Goal: Task Accomplishment & Management: Complete application form

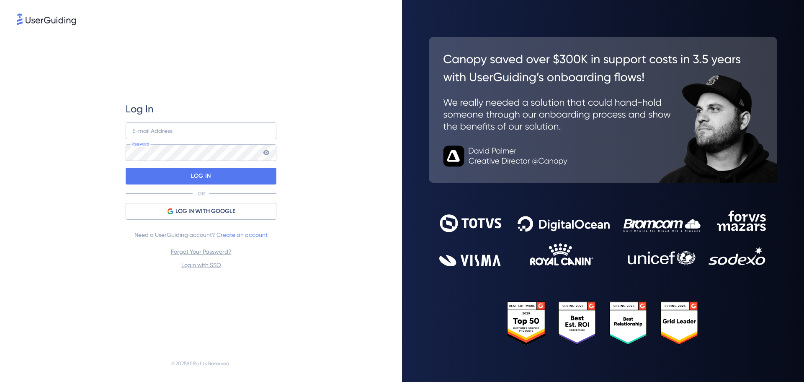
click at [250, 235] on link "Create an account" at bounding box center [242, 234] width 51 height 7
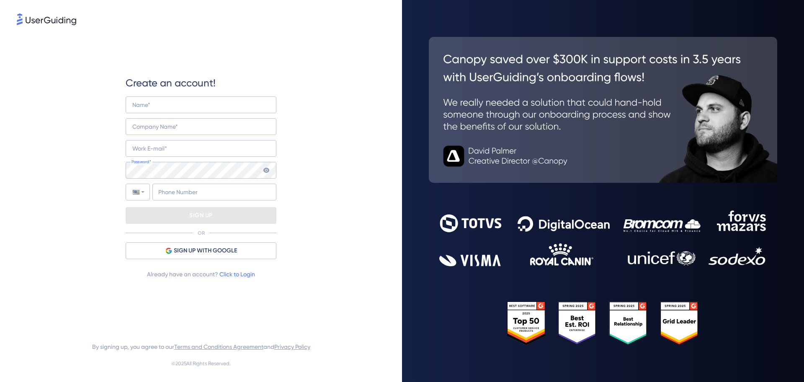
type input "+55"
click at [178, 156] on input "email" at bounding box center [201, 148] width 151 height 17
click at [184, 148] on input "email" at bounding box center [201, 148] width 151 height 17
paste input "[EMAIL_ADDRESS][DOMAIN_NAME]"
click at [150, 148] on input "[EMAIL_ADDRESS][DOMAIN_NAME]" at bounding box center [201, 148] width 151 height 17
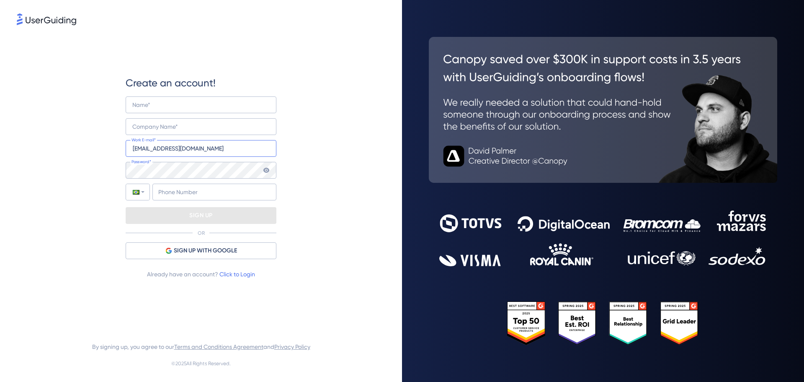
drag, startPoint x: 150, startPoint y: 148, endPoint x: 154, endPoint y: 145, distance: 5.2
click at [150, 148] on input "[EMAIL_ADDRESS][DOMAIN_NAME]" at bounding box center [201, 148] width 151 height 17
type input "[EMAIL_ADDRESS][DOMAIN_NAME]"
click at [170, 107] on input "text" at bounding box center [201, 104] width 151 height 17
paste input "wahomar391"
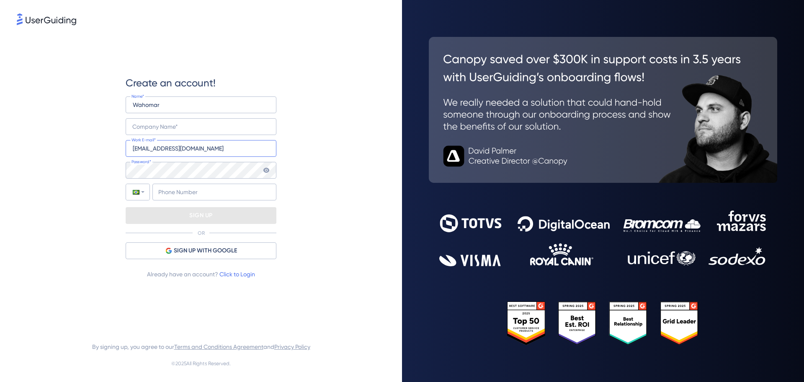
click at [183, 146] on input "[EMAIL_ADDRESS][DOMAIN_NAME]" at bounding box center [201, 148] width 151 height 17
click at [175, 108] on input "Wahomar" at bounding box center [201, 104] width 151 height 17
paste input "euleina"
type input "[PERSON_NAME]"
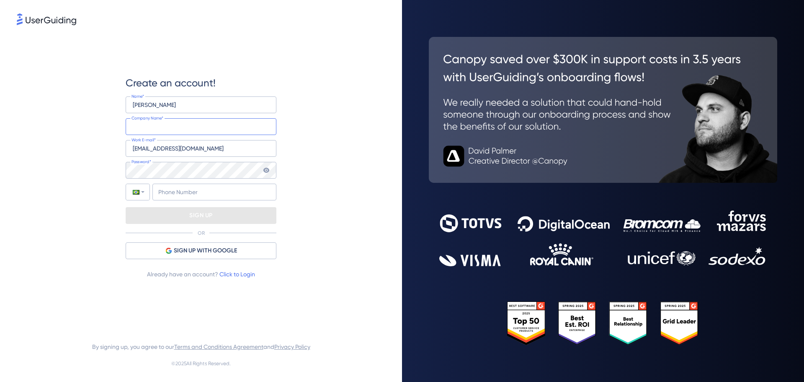
click at [175, 129] on input "text" at bounding box center [201, 126] width 151 height 17
paste input "euleina"
click at [135, 129] on input "euleina" at bounding box center [201, 126] width 151 height 17
type input "Euleina"
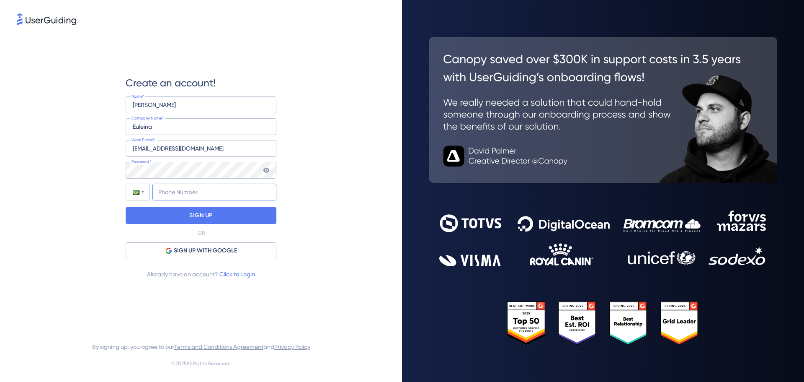
click at [198, 192] on input "+55" at bounding box center [214, 191] width 124 height 17
click at [173, 191] on input "+55" at bounding box center [214, 191] width 124 height 17
click at [177, 192] on input "[PHONE_NUMBER]" at bounding box center [214, 191] width 124 height 17
type input "[PHONE_NUMBER]"
click at [241, 219] on div "SIGN UP" at bounding box center [201, 215] width 151 height 17
